Goal: Transaction & Acquisition: Purchase product/service

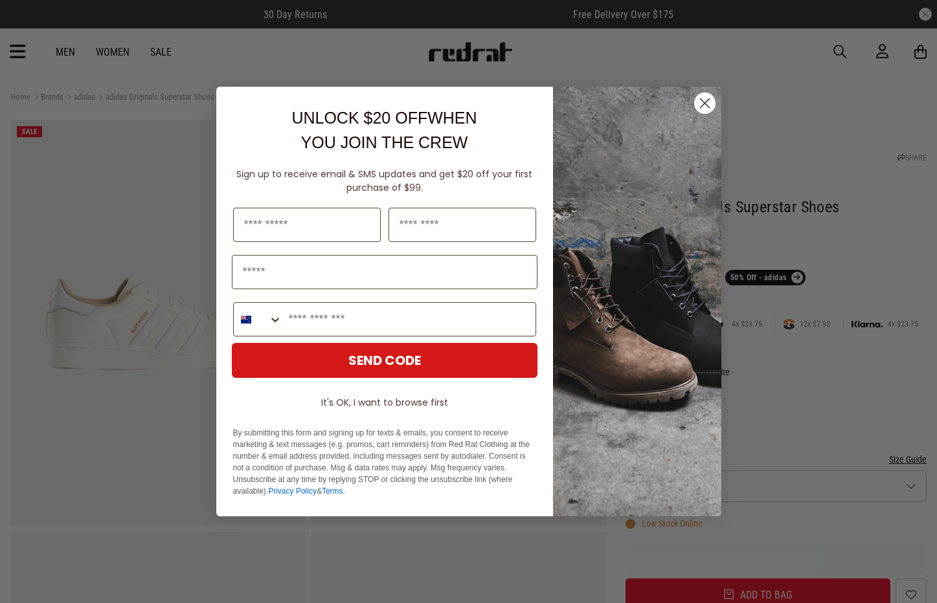
click at [711, 106] on circle "Close dialog" at bounding box center [703, 103] width 21 height 21
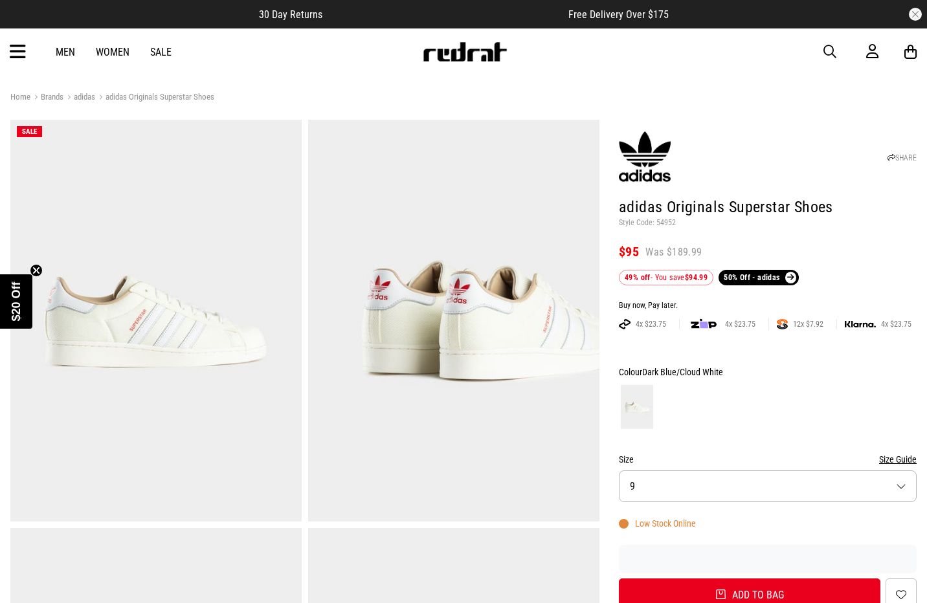
click at [80, 95] on link "adidas" at bounding box center [79, 98] width 32 height 12
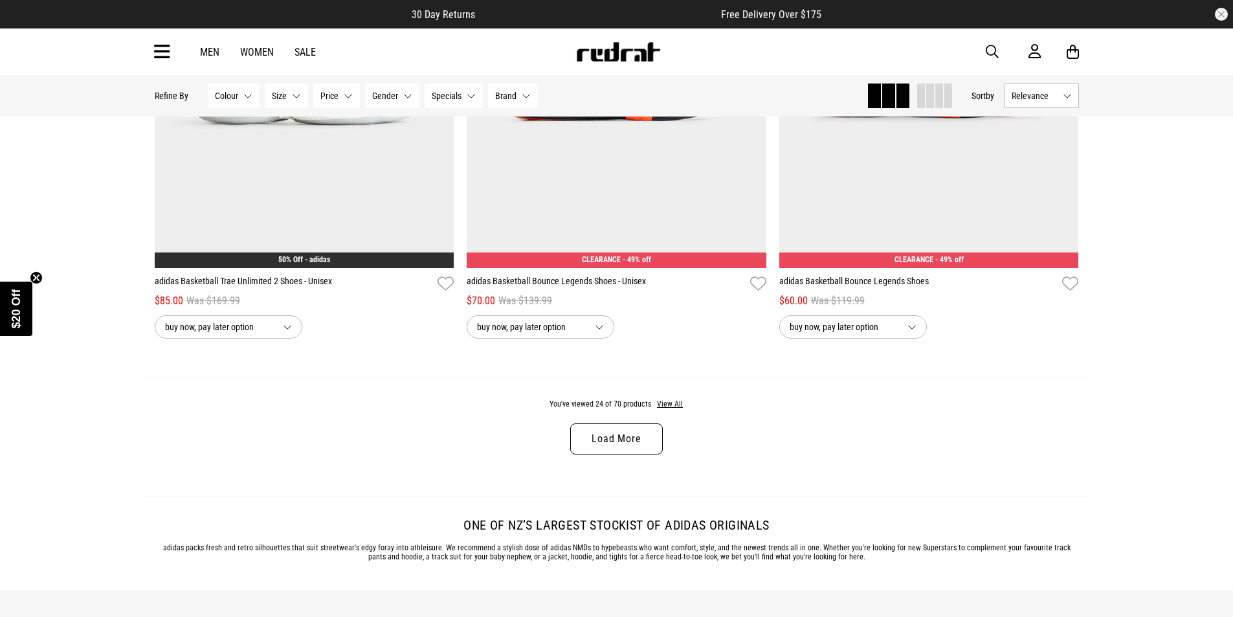
scroll to position [4143, 0]
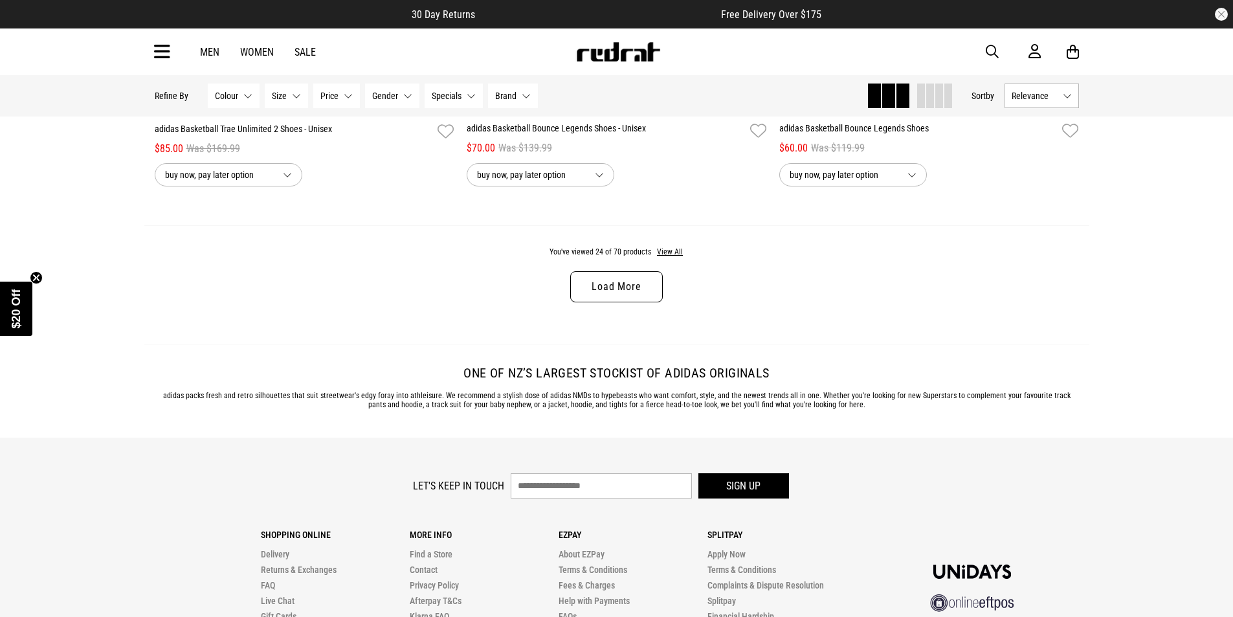
click at [394, 93] on span "Gender" at bounding box center [385, 96] width 26 height 10
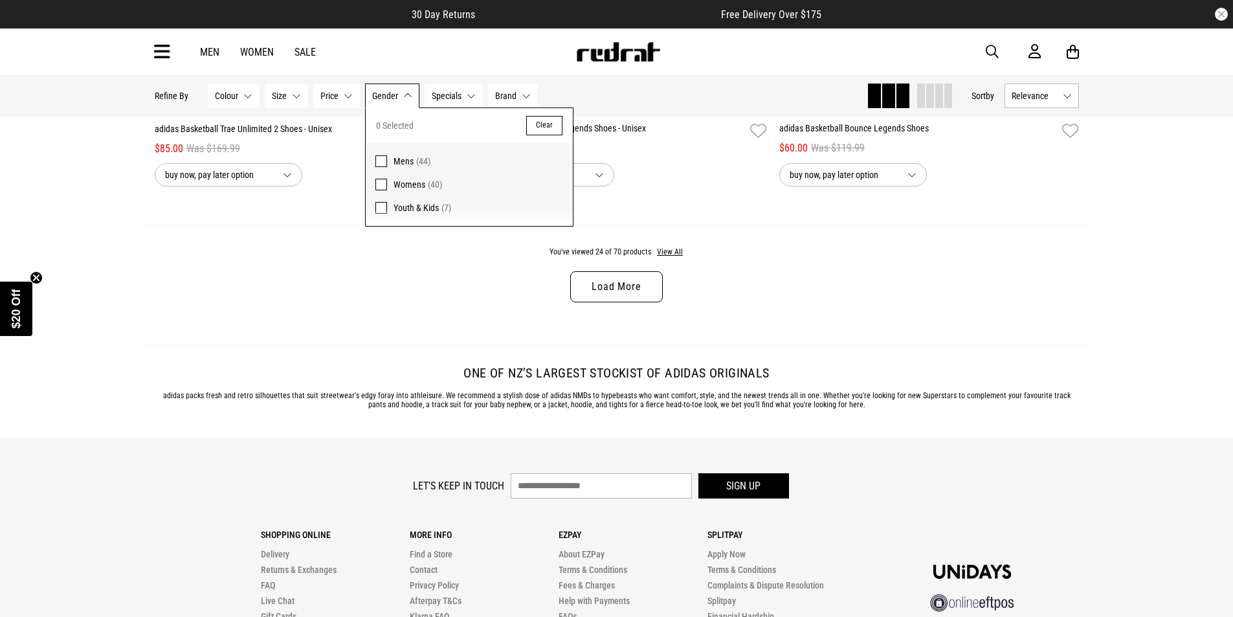
click at [408, 181] on span "Womens" at bounding box center [410, 184] width 32 height 10
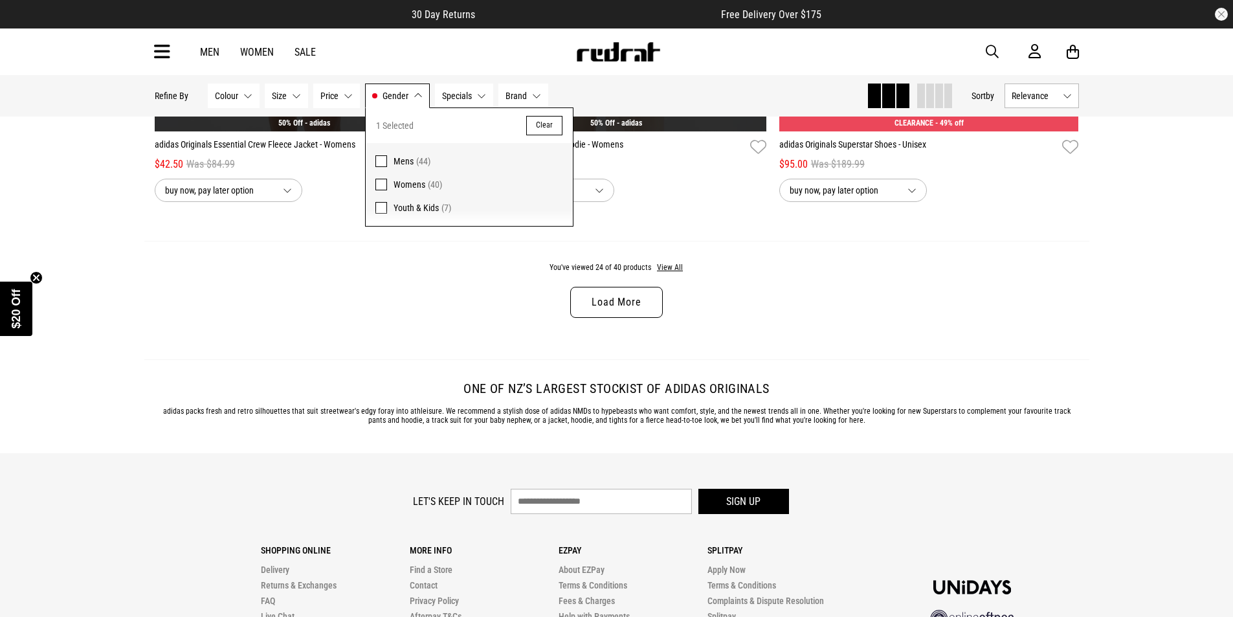
scroll to position [4159, 0]
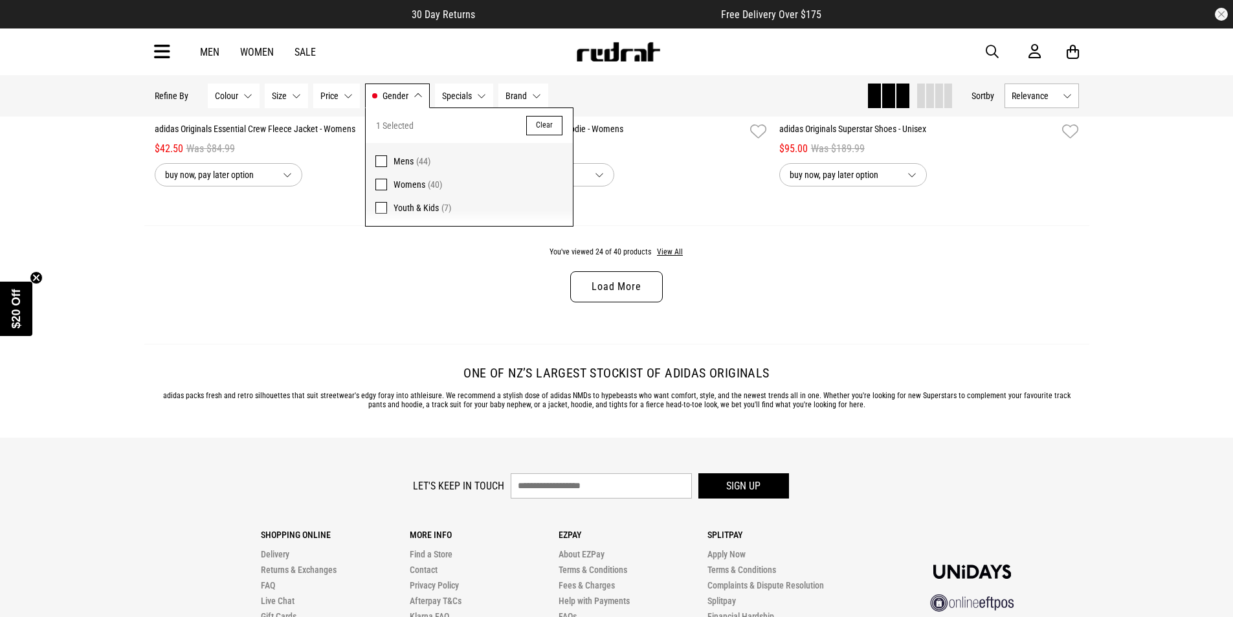
click at [406, 206] on span "Youth & Kids" at bounding box center [416, 208] width 45 height 10
drag, startPoint x: 1080, startPoint y: 285, endPoint x: 1124, endPoint y: 300, distance: 46.5
click at [1080, 287] on div "You've viewed 24 of 47 products View All Load More" at bounding box center [616, 284] width 945 height 118
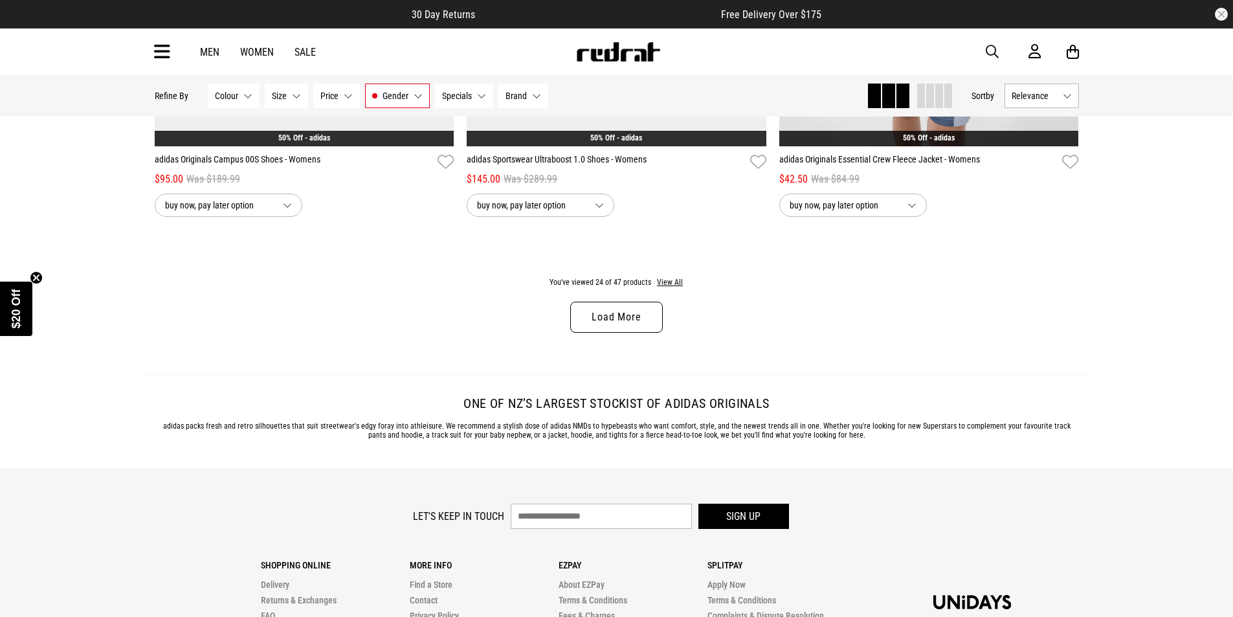
scroll to position [4143, 0]
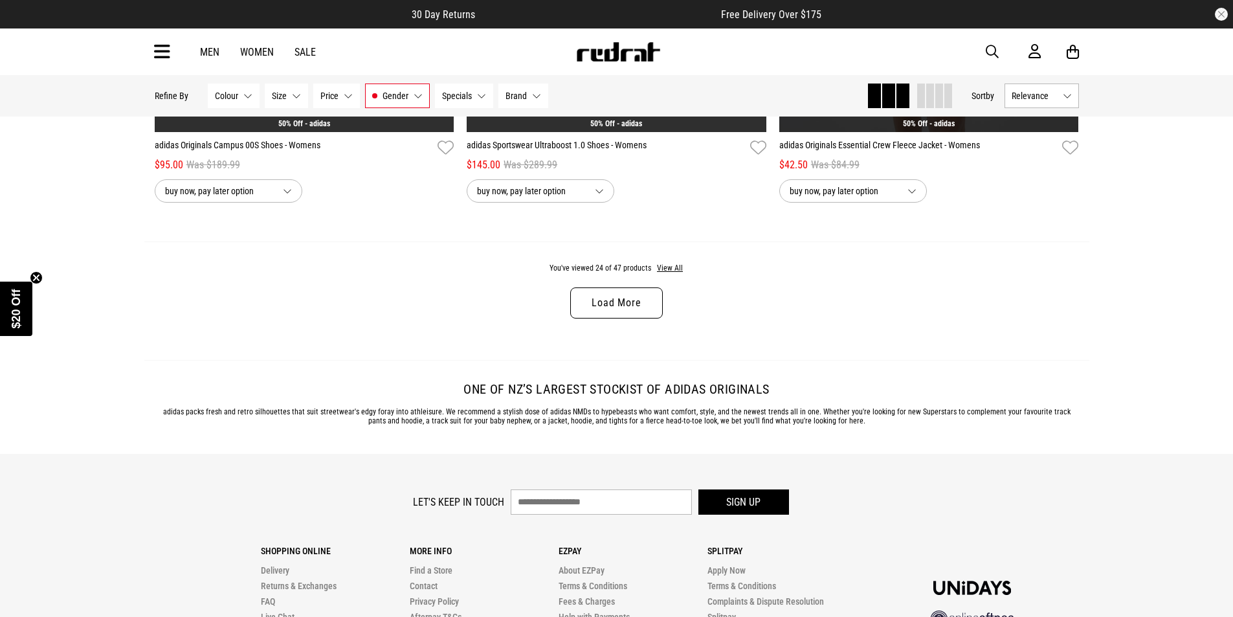
click at [625, 300] on link "Load More" at bounding box center [616, 302] width 92 height 31
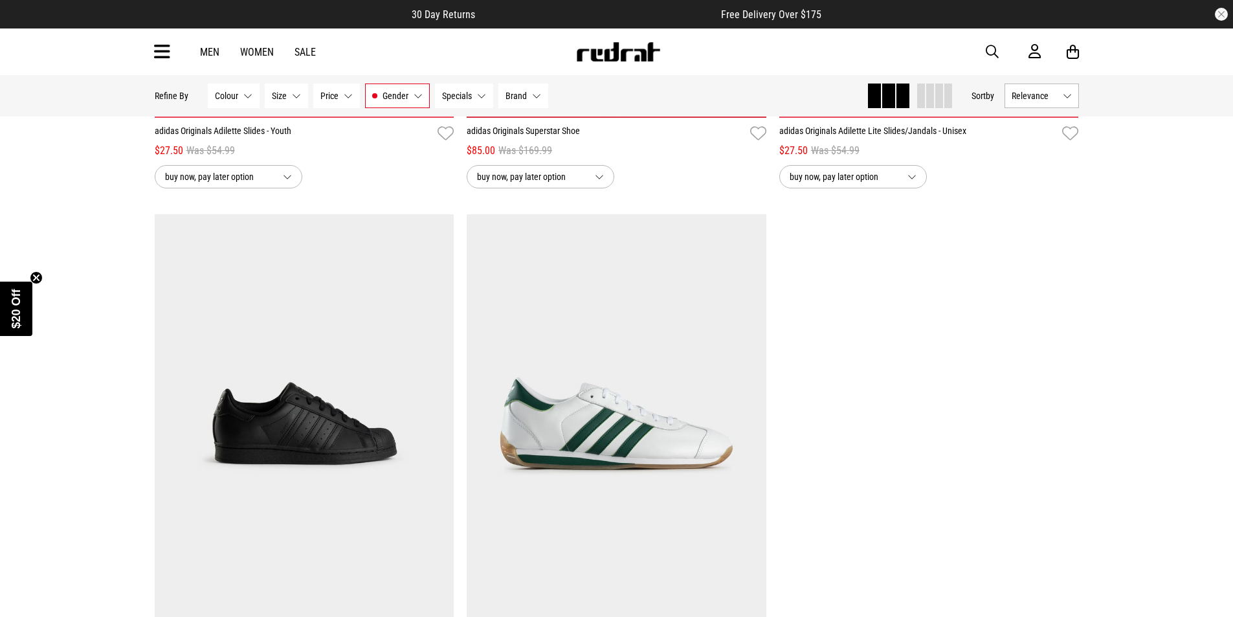
scroll to position [8113, 0]
